Goal: Find specific page/section: Find specific page/section

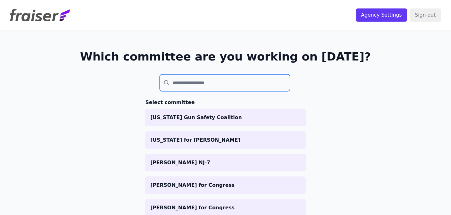
click at [175, 82] on input "search" at bounding box center [225, 82] width 130 height 17
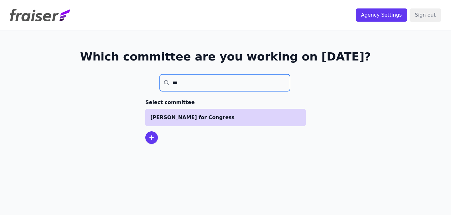
type input "***"
click at [174, 122] on li "[PERSON_NAME] for Congress" at bounding box center [225, 118] width 161 height 18
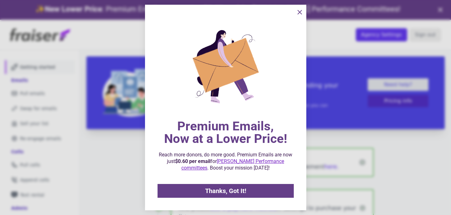
click at [299, 12] on icon "information" at bounding box center [300, 12] width 8 height 8
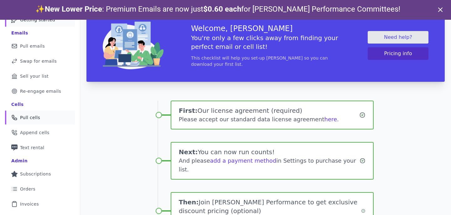
scroll to position [39, 0]
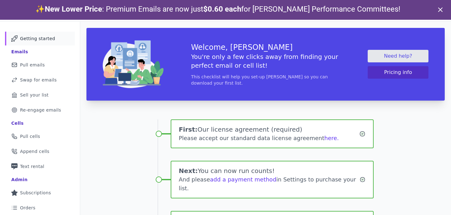
click at [122, 147] on div "Welcome, Amy You're only a few clicks away from finding your perfect email or c…" at bounding box center [265, 176] width 371 height 308
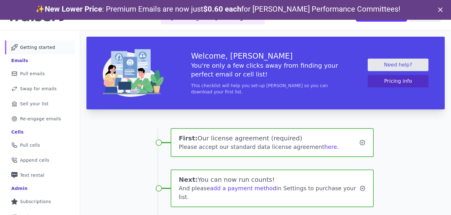
scroll to position [0, 0]
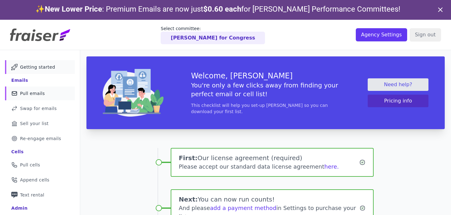
click at [44, 92] on link "Mail Icon Outline of a mail envelope Pull emails" at bounding box center [40, 94] width 70 height 14
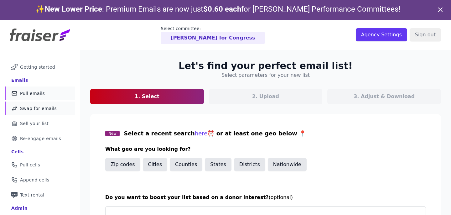
click at [38, 105] on span "Swap for emails" at bounding box center [38, 108] width 37 height 6
